Goal: Share content

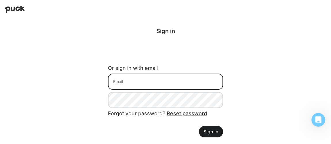
type input "[EMAIL_ADDRESS][DOMAIN_NAME]"
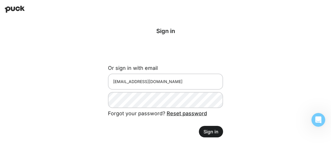
click at [216, 134] on button "Sign in" at bounding box center [211, 132] width 24 height 12
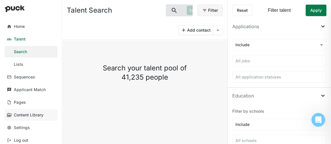
click at [34, 112] on link "Content Library" at bounding box center [31, 116] width 53 height 12
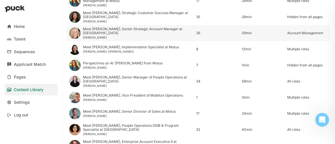
scroll to position [394, 0]
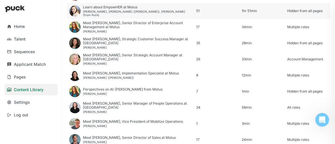
click at [118, 9] on div "Learn about EmpowHER at Motus" at bounding box center [137, 7] width 109 height 4
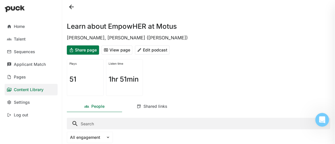
click at [117, 50] on button "View page" at bounding box center [116, 50] width 31 height 9
click at [90, 51] on button "Share page" at bounding box center [83, 50] width 32 height 9
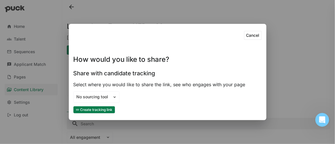
click at [94, 111] on button "Create tracking link" at bounding box center [95, 110] width 42 height 7
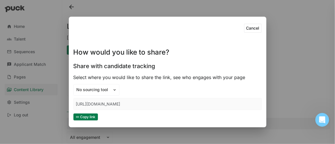
click at [91, 117] on button "Copy link" at bounding box center [86, 117] width 25 height 7
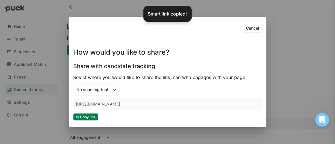
click at [250, 27] on button "Cancel" at bounding box center [253, 28] width 18 height 9
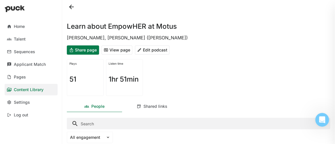
click at [72, 6] on button at bounding box center [71, 6] width 9 height 9
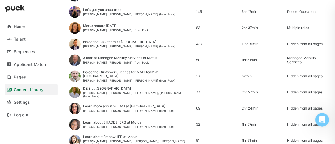
scroll to position [314, 0]
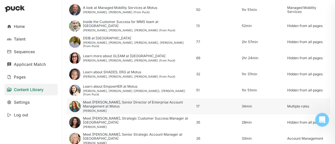
click at [100, 104] on div "Meet [PERSON_NAME], Senior Director of Enterprise Account Management at Motus" at bounding box center [137, 105] width 109 height 8
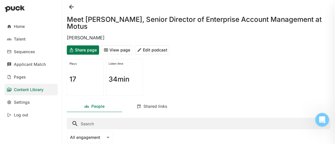
click at [80, 50] on button "Share page" at bounding box center [83, 50] width 32 height 9
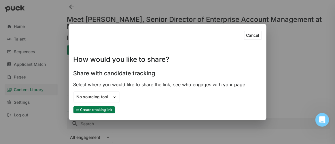
click at [81, 110] on button "Create tracking link" at bounding box center [95, 110] width 42 height 7
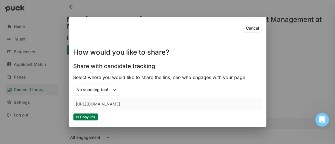
click at [92, 117] on button "Copy link" at bounding box center [86, 117] width 25 height 7
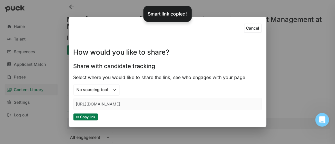
click at [255, 27] on button "Cancel" at bounding box center [253, 28] width 18 height 9
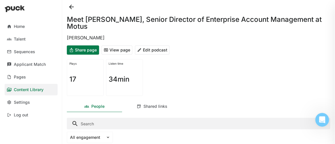
click at [70, 6] on button at bounding box center [71, 6] width 9 height 9
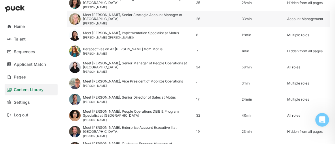
scroll to position [420, 0]
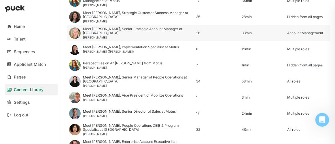
click at [97, 32] on div "Meet [PERSON_NAME], Senior Strategic Account Manager at [GEOGRAPHIC_DATA]" at bounding box center [137, 31] width 109 height 8
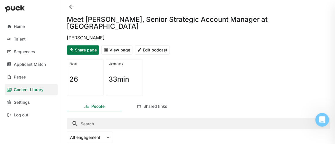
click at [80, 50] on button "Share page" at bounding box center [83, 50] width 32 height 9
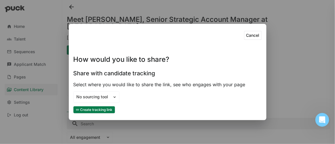
click at [101, 109] on button "Create tracking link" at bounding box center [95, 110] width 42 height 7
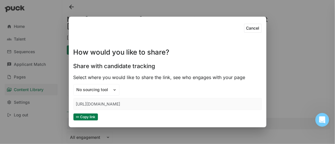
click at [87, 117] on button "Copy link" at bounding box center [86, 117] width 25 height 7
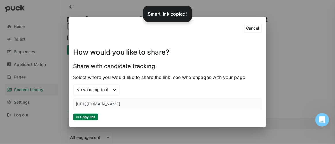
click at [253, 28] on button "Cancel" at bounding box center [253, 28] width 18 height 9
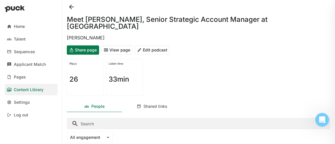
click at [72, 7] on button at bounding box center [71, 6] width 9 height 9
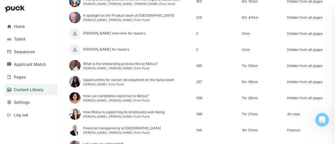
scroll to position [105, 0]
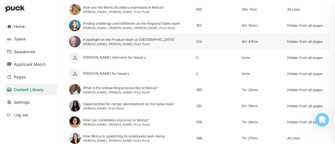
click at [122, 43] on div "[PERSON_NAME], [PERSON_NAME] (from Puck)" at bounding box center [128, 43] width 91 height 3
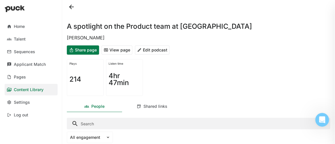
click at [88, 50] on button "Share page" at bounding box center [83, 50] width 32 height 9
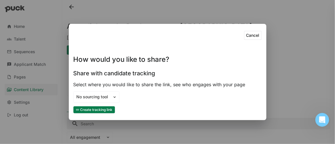
click at [103, 109] on button "Create tracking link" at bounding box center [95, 110] width 42 height 7
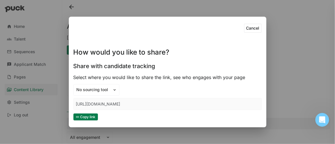
click at [89, 118] on button "Copy link" at bounding box center [86, 117] width 25 height 7
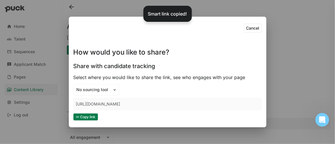
click at [255, 31] on button "Cancel" at bounding box center [253, 28] width 18 height 9
